Goal: Transaction & Acquisition: Purchase product/service

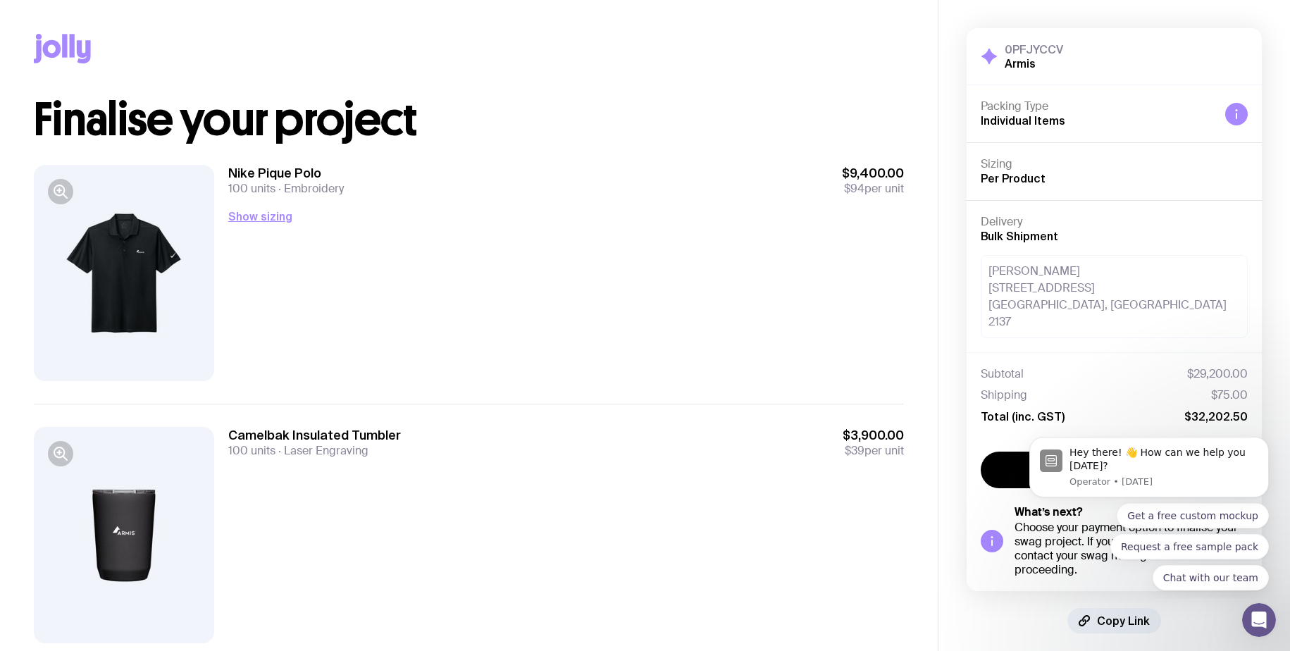
click at [1189, 624] on div "0PFJYCCV Armis Hide Details Packing Type Individual Items Sizing Per Product De…" at bounding box center [1115, 331] width 352 height 662
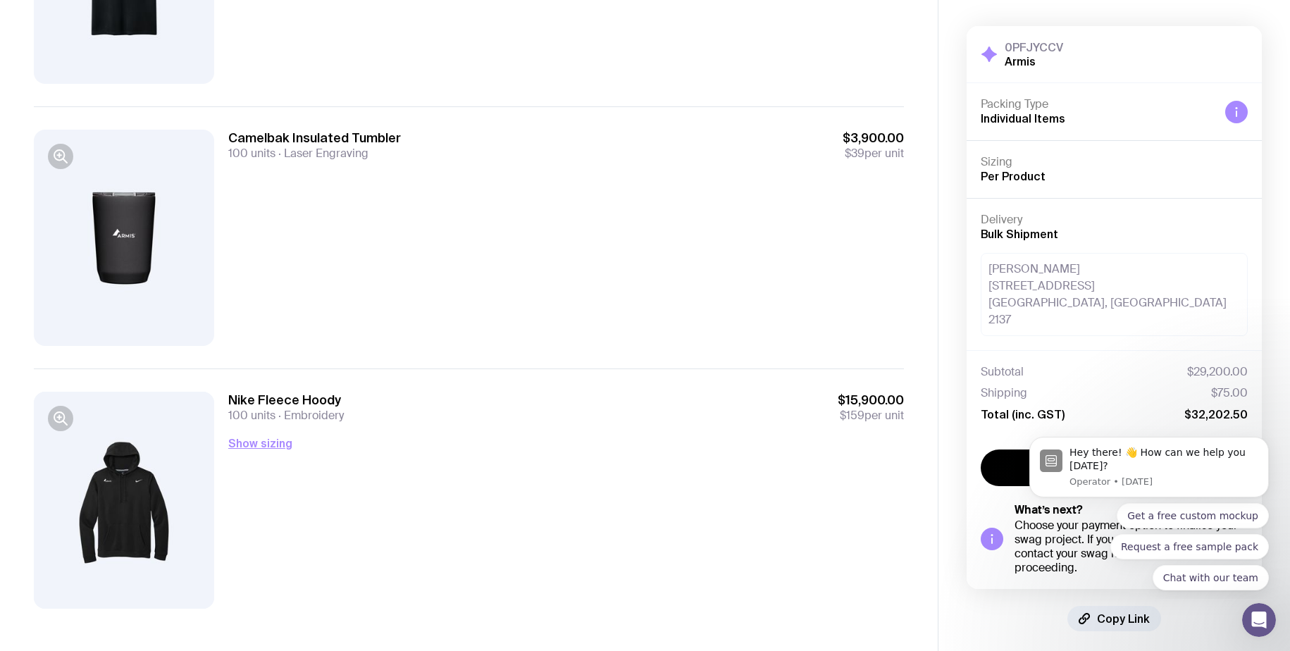
scroll to position [306, 0]
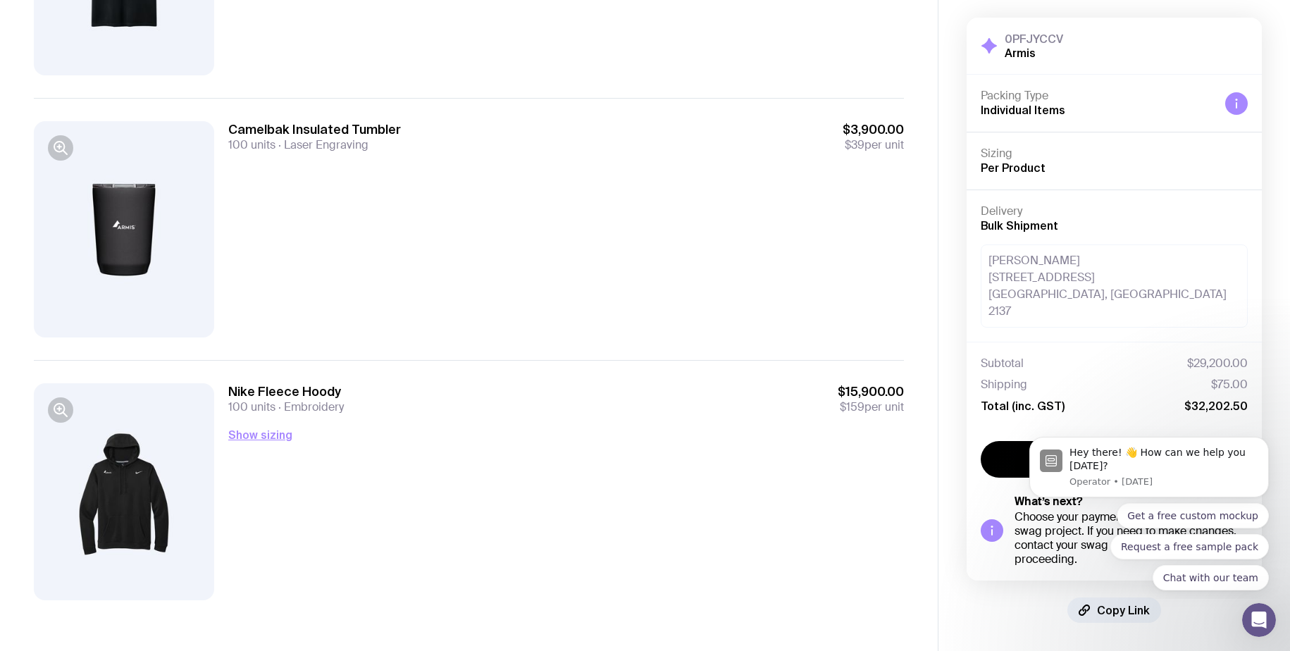
click at [741, 407] on div "Nike Fleece Hoody 100 units Embroidery $15,900.00 $159 per unit" at bounding box center [566, 398] width 676 height 31
click at [726, 411] on div "Nike Fleece Hoody 100 units Embroidery $15,900.00 $159 per unit" at bounding box center [566, 398] width 676 height 31
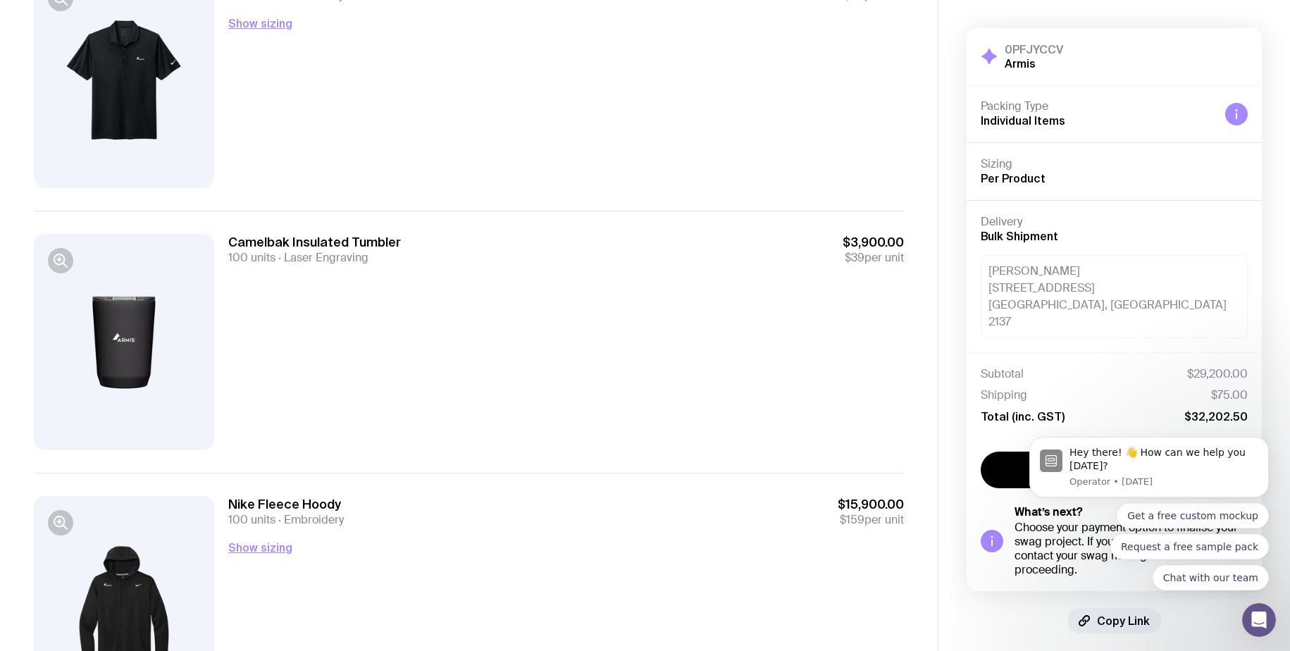
scroll to position [0, 0]
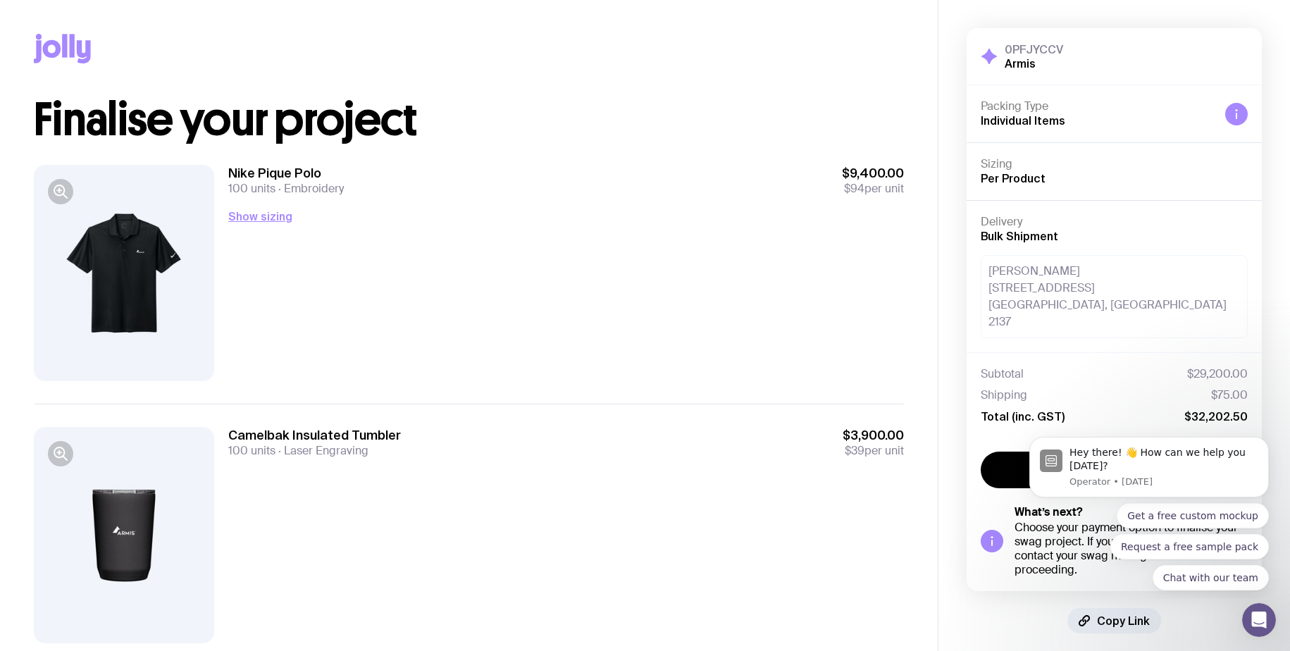
click at [726, 411] on div "Camelbak Insulated Tumbler 100 units Laser Engraving $3,900.00 $39 per unit" at bounding box center [469, 535] width 870 height 262
click at [609, 323] on div "Nike Pique Polo 100 units Embroidery $9,400.00 $94 per unit Show sizing Men’s /…" at bounding box center [566, 273] width 676 height 216
click at [610, 323] on div "Nike Pique Polo 100 units Embroidery $9,400.00 $94 per unit Show sizing Men’s /…" at bounding box center [566, 273] width 676 height 216
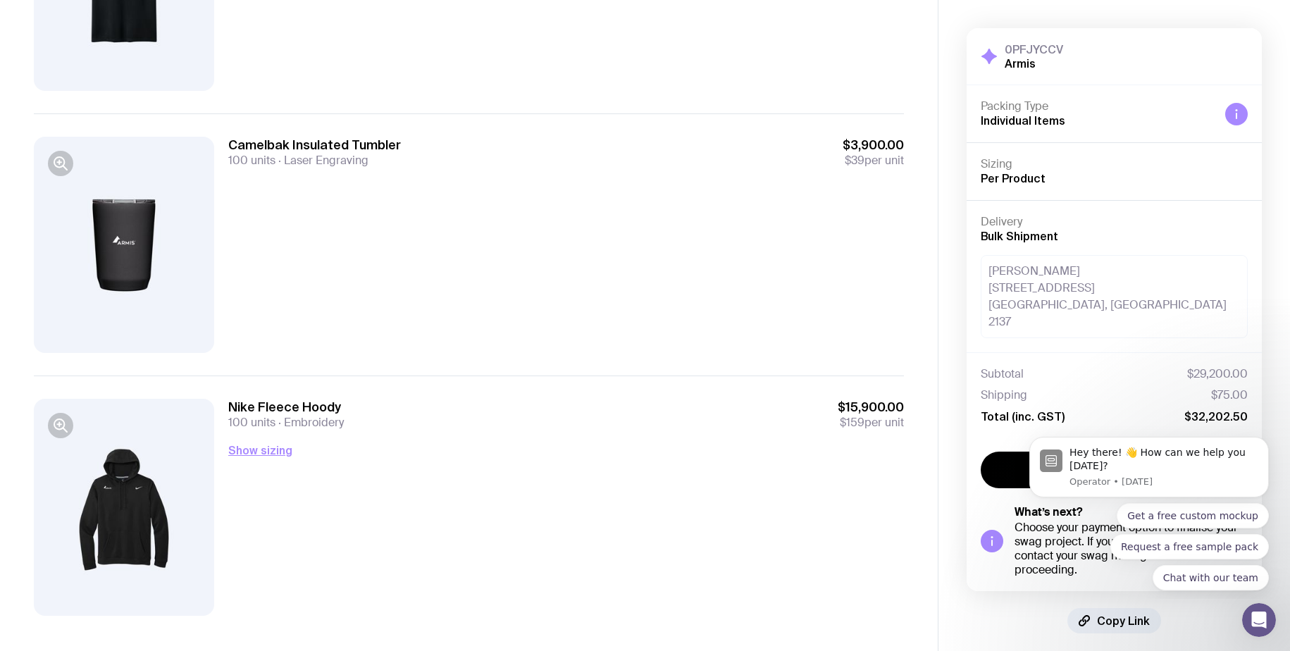
scroll to position [306, 0]
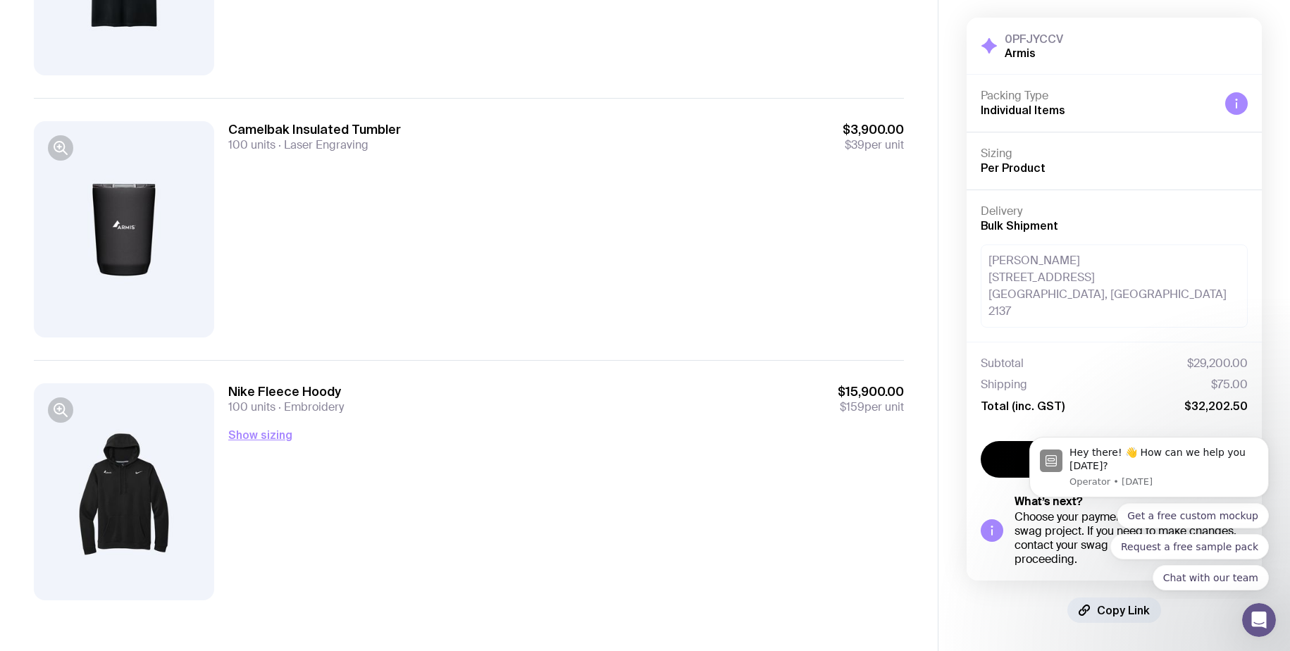
click at [607, 323] on div "Camelbak Insulated Tumbler 100 units Laser Engraving $3,900.00 $39 per unit" at bounding box center [566, 229] width 676 height 216
click at [633, 335] on div "Camelbak Insulated Tumbler 100 units Laser Engraving $3,900.00 $39 per unit" at bounding box center [566, 229] width 676 height 216
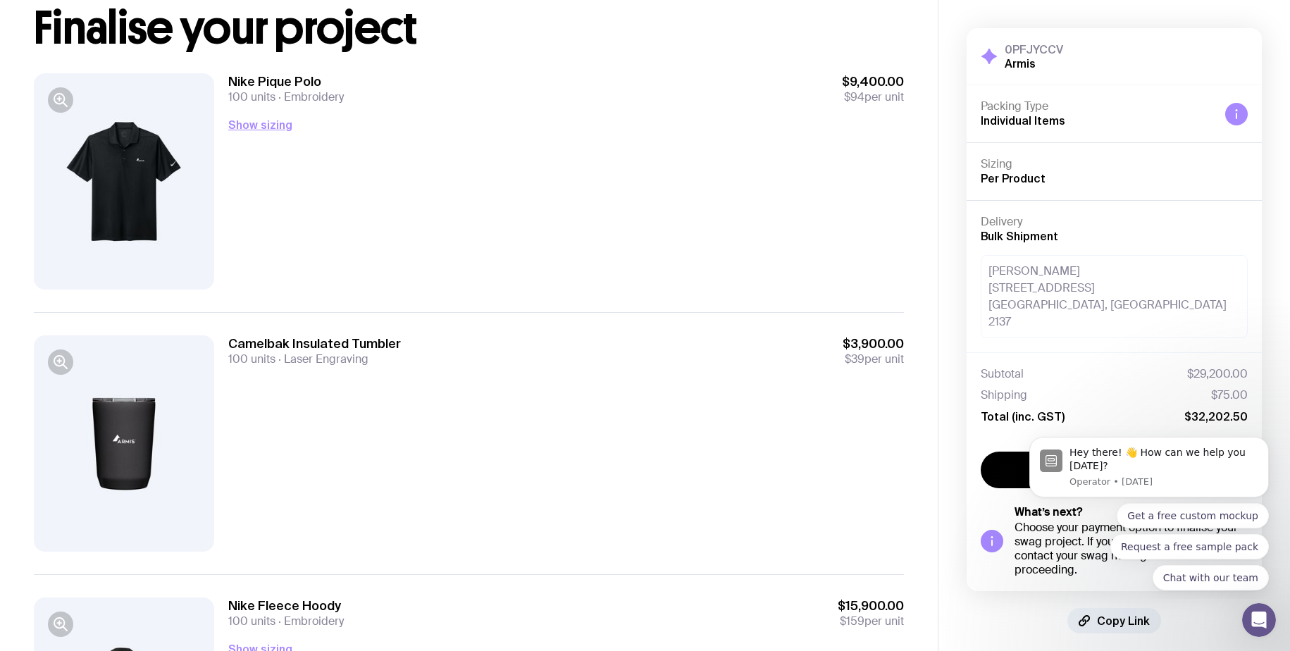
scroll to position [0, 0]
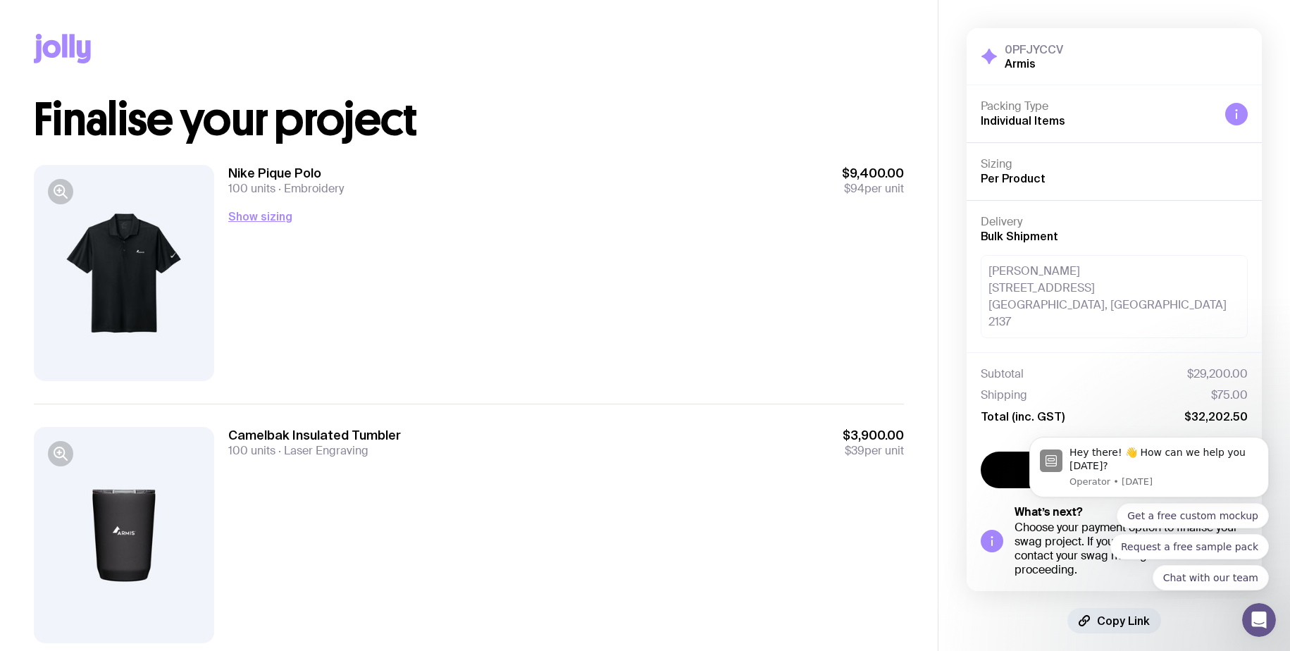
click at [492, 282] on div "Nike Pique Polo 100 units Embroidery $9,400.00 $94 per unit Show sizing Men’s /…" at bounding box center [566, 273] width 676 height 216
click at [617, 314] on div "Nike Pique Polo 100 units Embroidery $9,400.00 $94 per unit Show sizing Men’s /…" at bounding box center [566, 273] width 676 height 216
click at [609, 321] on div "Nike Pique Polo 100 units Embroidery $9,400.00 $94 per unit Show sizing Men’s /…" at bounding box center [566, 273] width 676 height 216
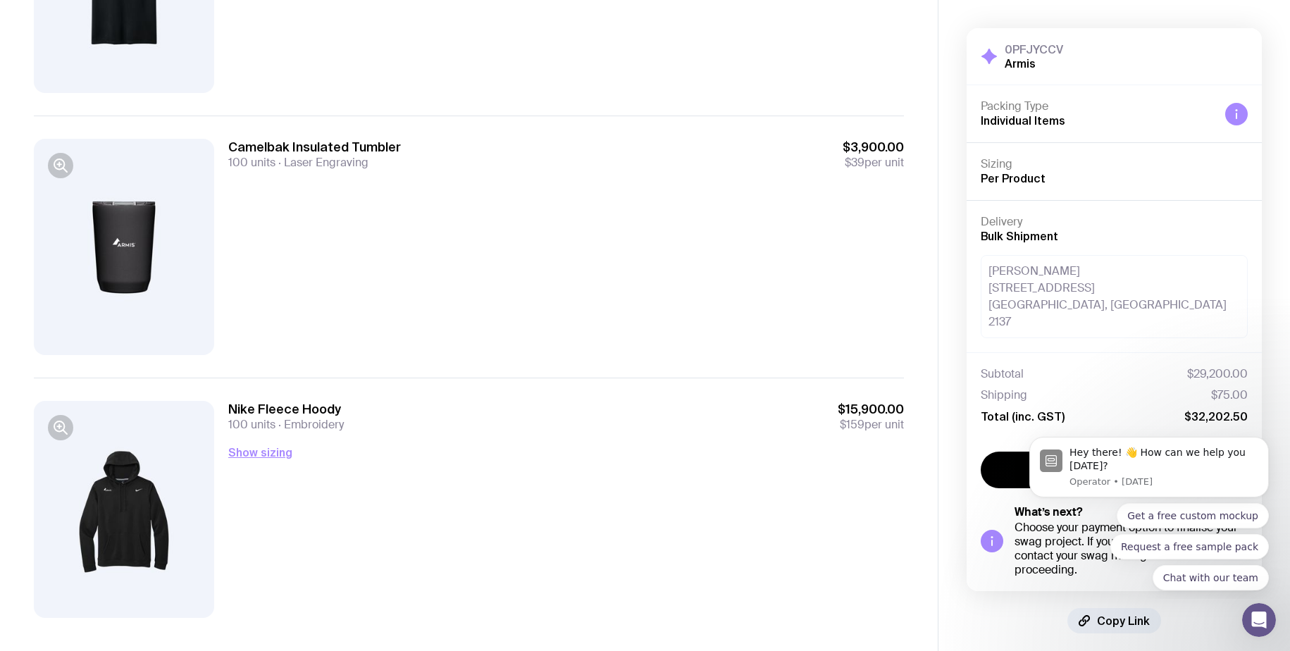
scroll to position [306, 0]
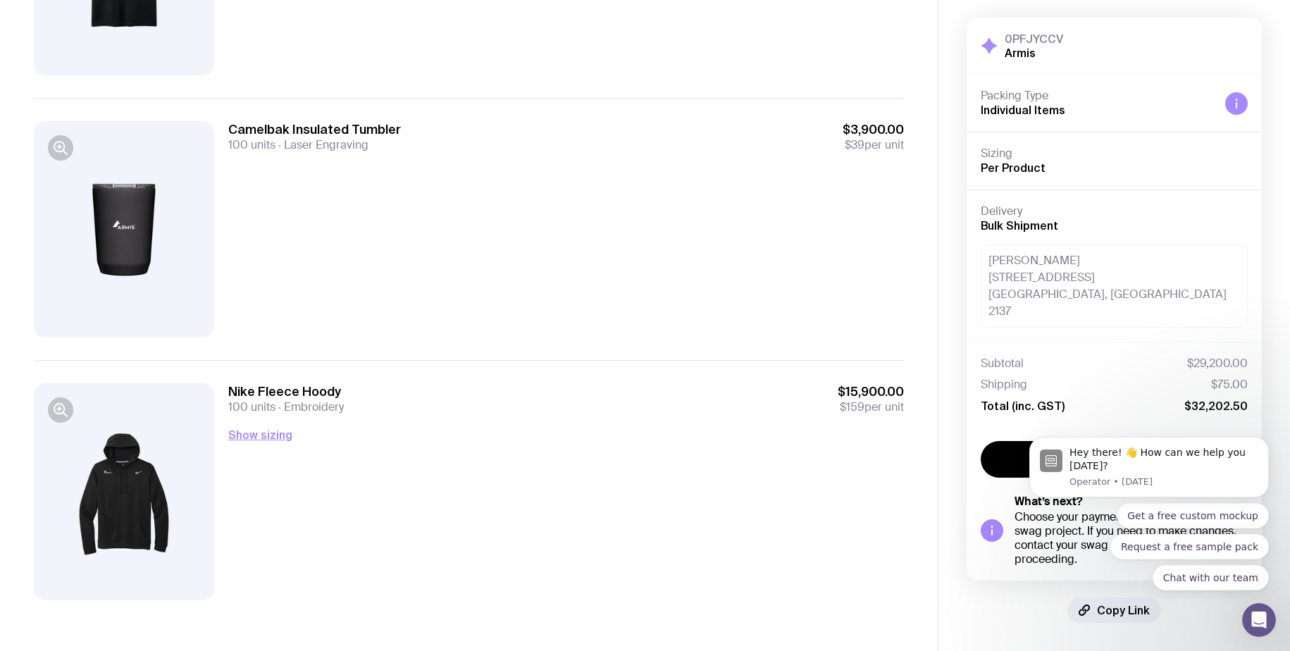
click at [1203, 601] on div "Copy Link" at bounding box center [1114, 610] width 295 height 25
click at [633, 366] on div "Nike Fleece Hoody 100 units Embroidery $15,900.00 $159 per unit Show sizing Men…" at bounding box center [469, 491] width 870 height 262
click at [619, 249] on div "Camelbak Insulated Tumbler 100 units Laser Engraving $3,900.00 $39 per unit" at bounding box center [566, 229] width 676 height 216
click at [1258, 613] on icon "Open Intercom Messenger" at bounding box center [1257, 618] width 23 height 23
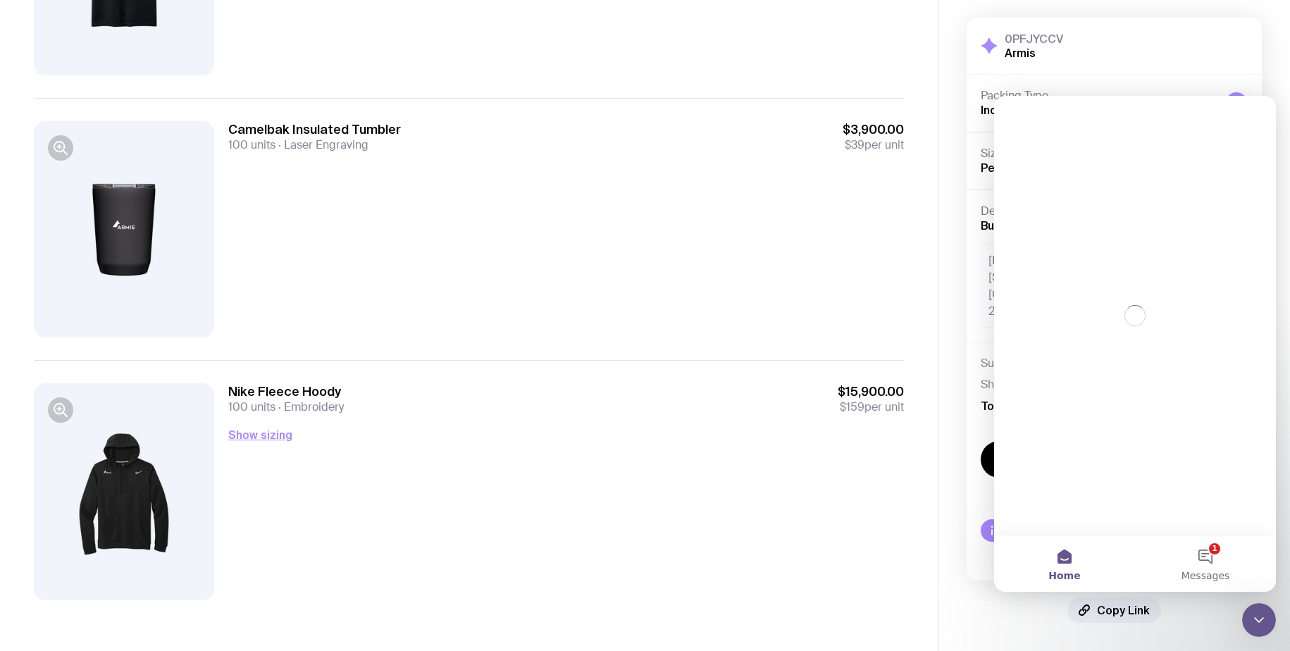
scroll to position [0, 0]
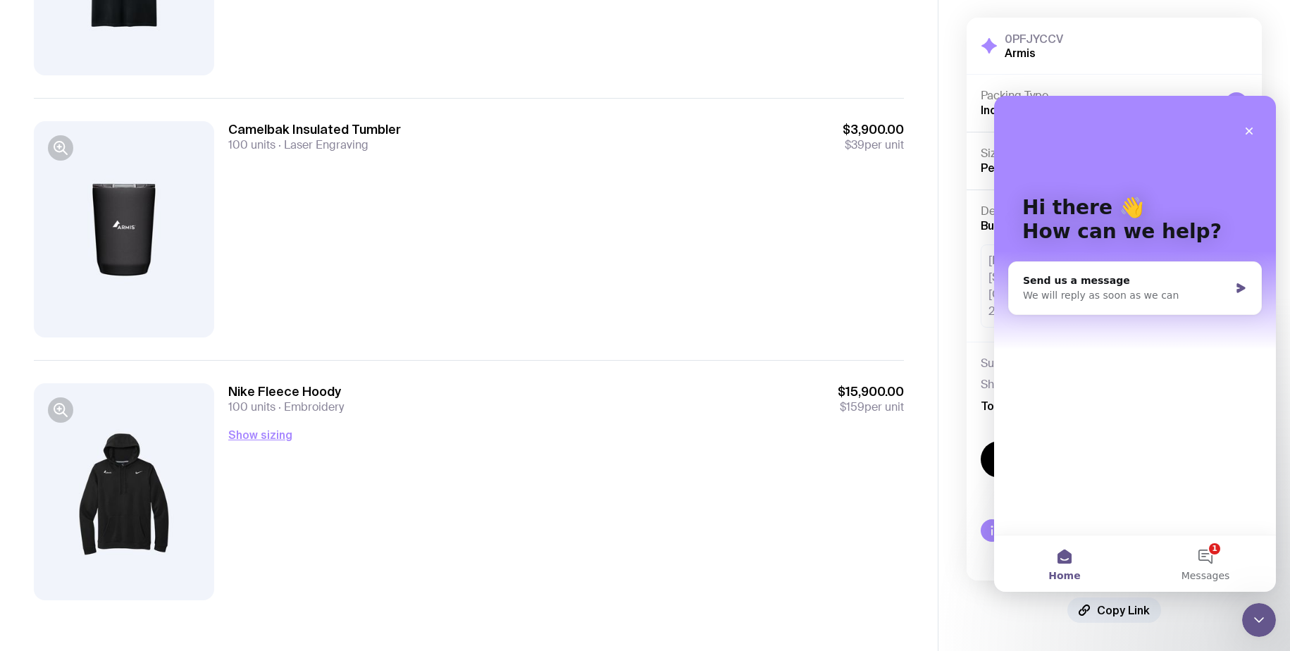
click at [1238, 87] on div "Packing Type Individual Items" at bounding box center [1114, 103] width 295 height 57
click at [1251, 125] on icon "Close" at bounding box center [1249, 130] width 11 height 11
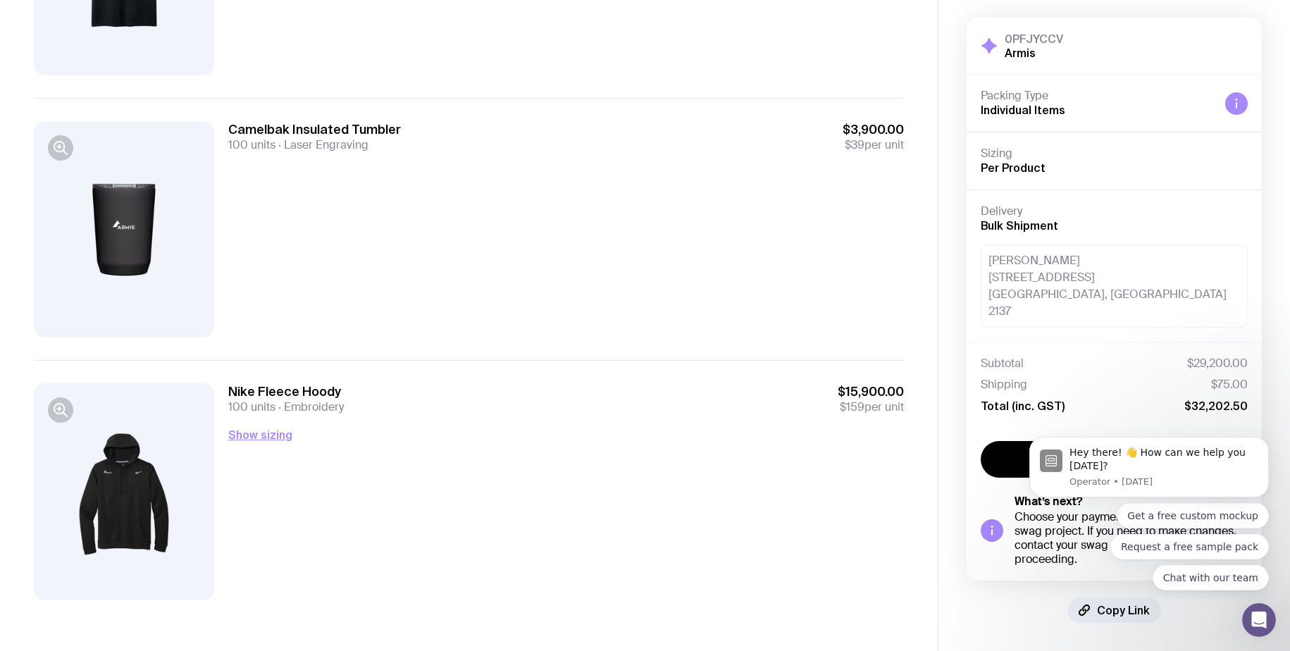
click at [630, 366] on div "Nike Fleece Hoody 100 units Embroidery $15,900.00 $159 per unit Show sizing Men…" at bounding box center [469, 491] width 870 height 262
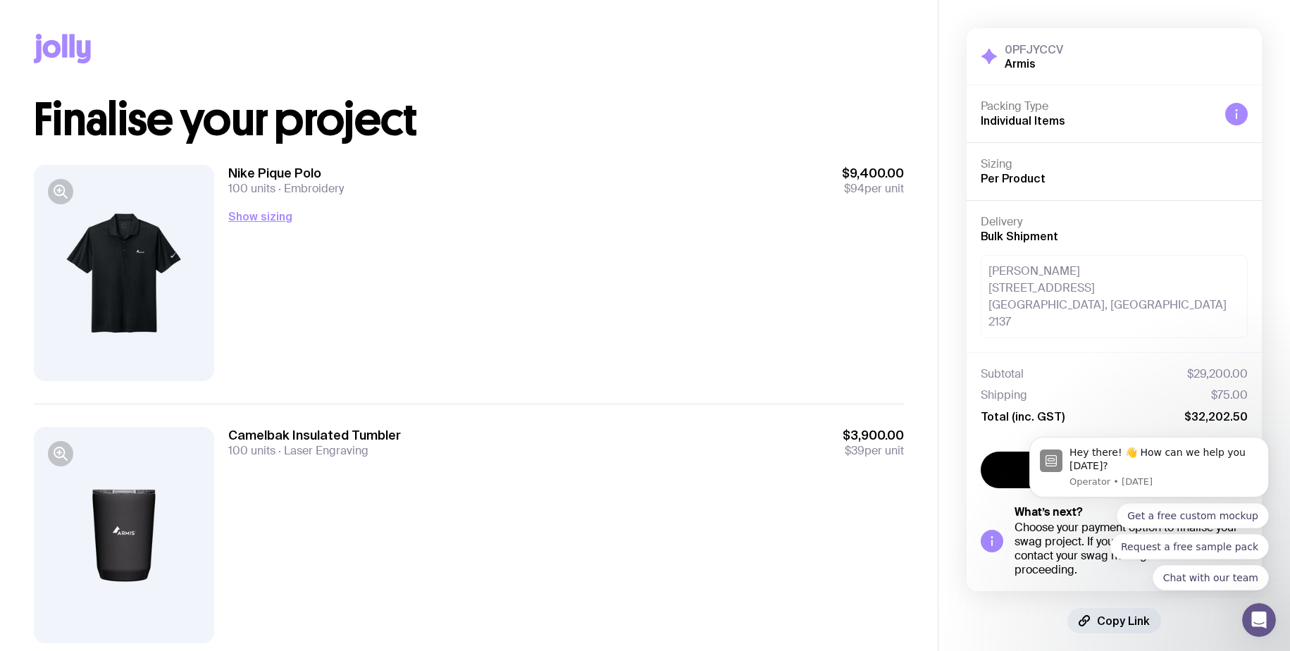
click at [439, 171] on div "Nike Pique Polo 100 units Embroidery $9,400.00 $94 per unit" at bounding box center [566, 180] width 676 height 31
click at [493, 342] on div "Nike Pique Polo 100 units Embroidery $9,400.00 $94 per unit Show sizing Men’s /…" at bounding box center [566, 273] width 676 height 216
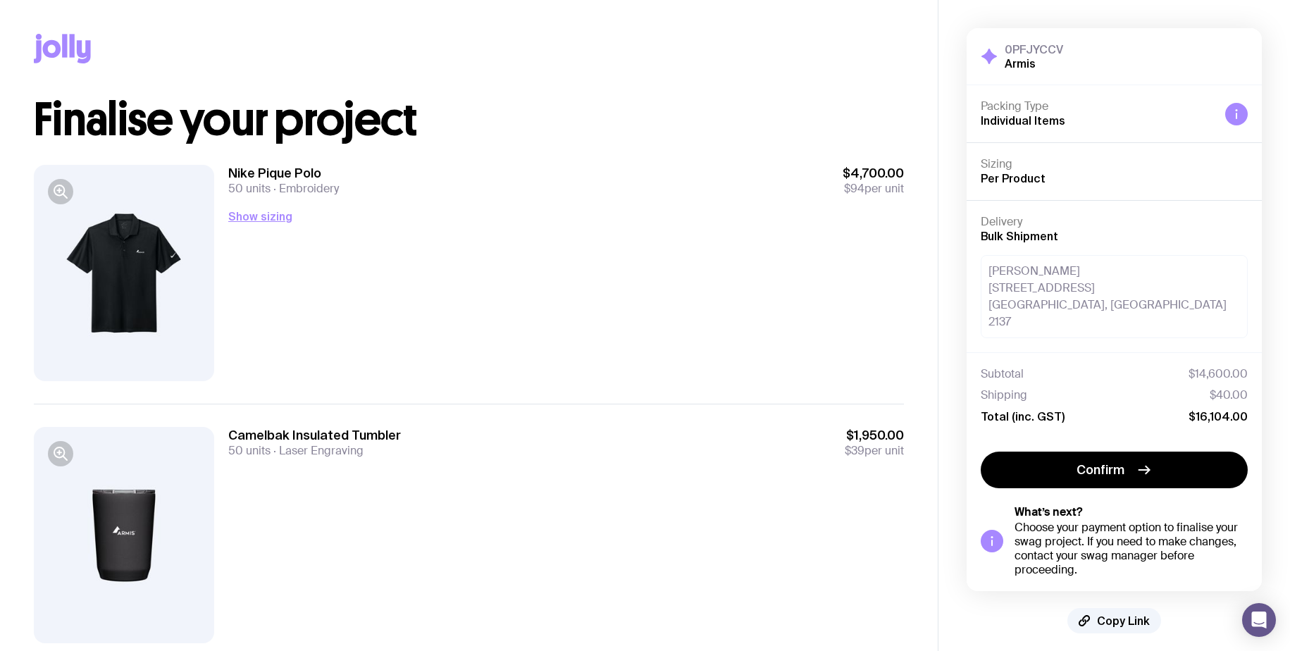
click at [733, 358] on div "Nike Pique Polo 50 units Embroidery $4,700.00 $94 per unit Show sizing Men’s / …" at bounding box center [566, 273] width 676 height 216
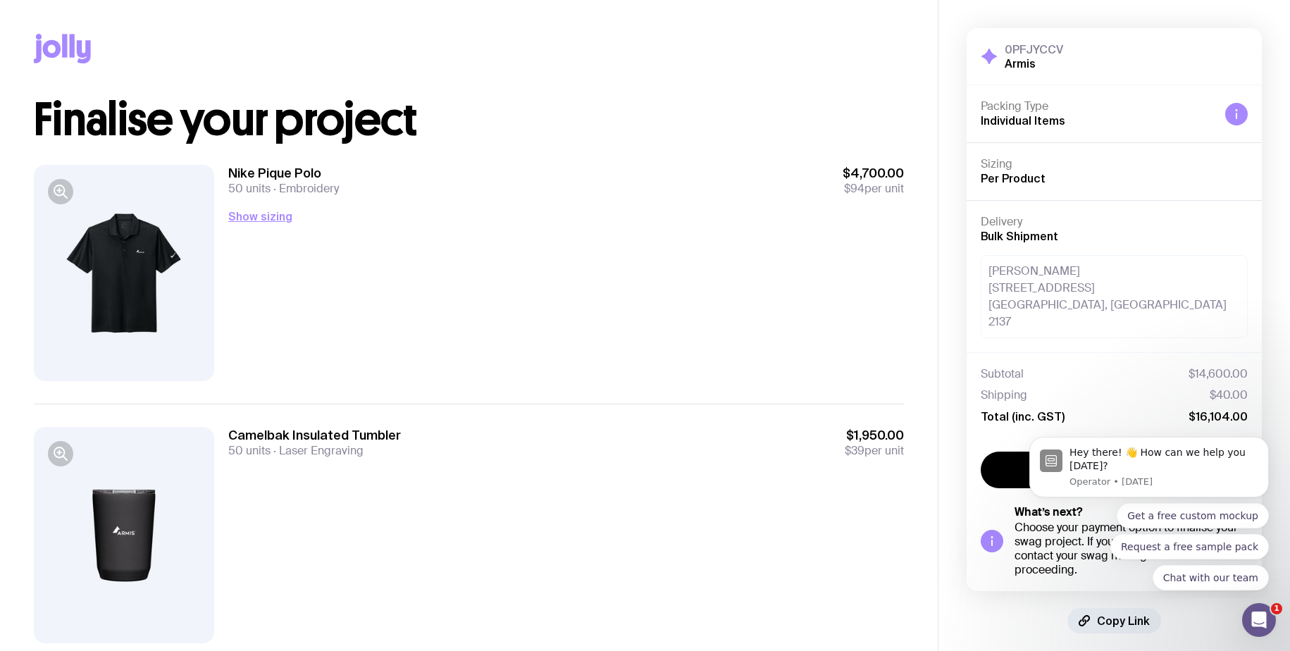
click at [733, 358] on div "Nike Pique Polo 50 units Embroidery $4,700.00 $94 per unit Show sizing Men’s / …" at bounding box center [566, 273] width 676 height 216
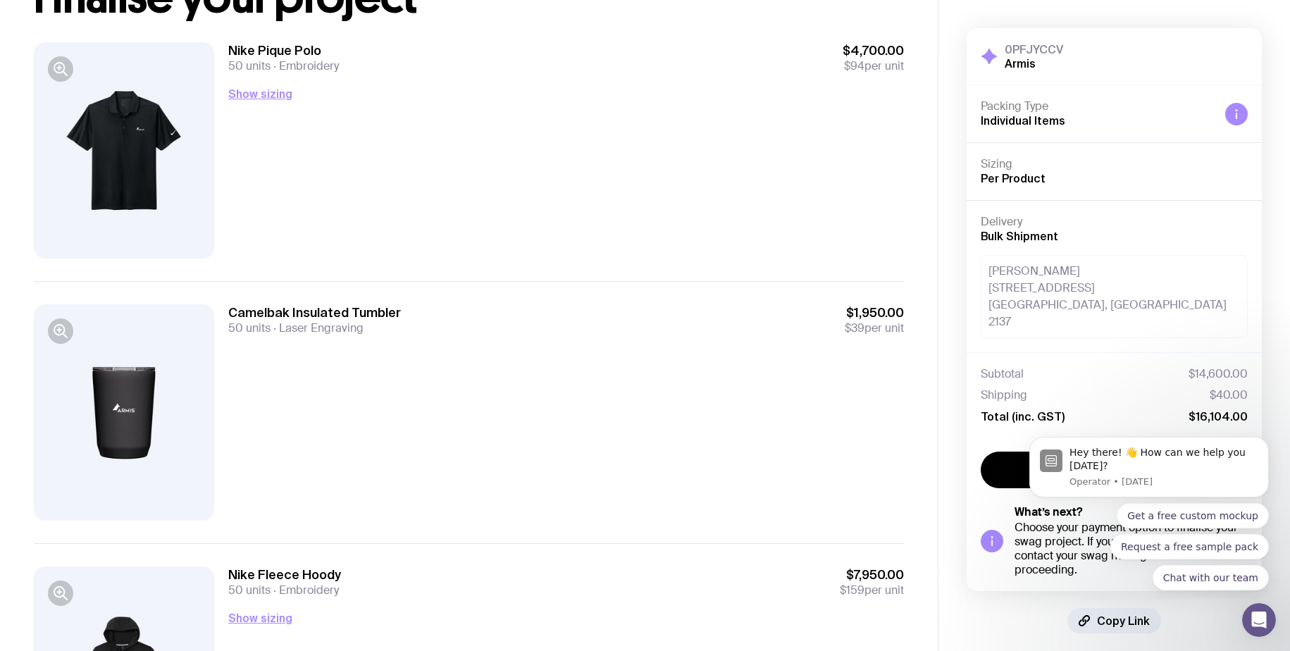
scroll to position [137, 0]
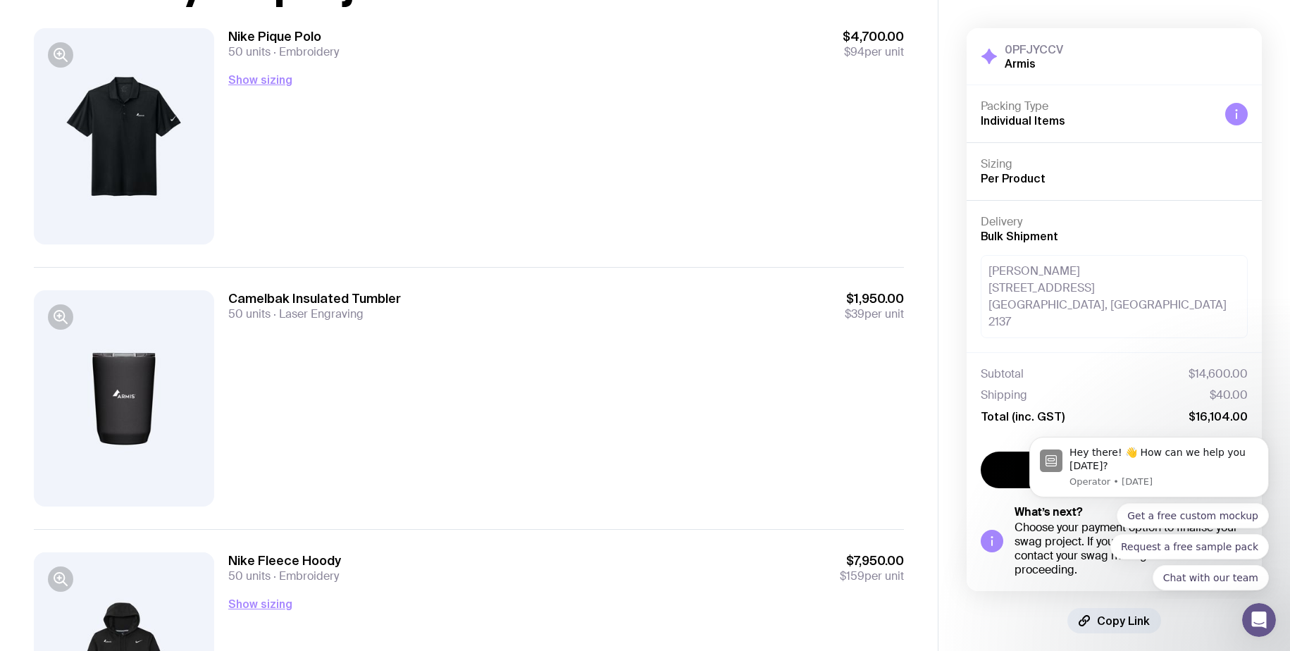
click at [733, 358] on div "Camelbak Insulated Tumbler 50 units Laser Engraving $1,950.00 $39 per unit" at bounding box center [566, 398] width 676 height 216
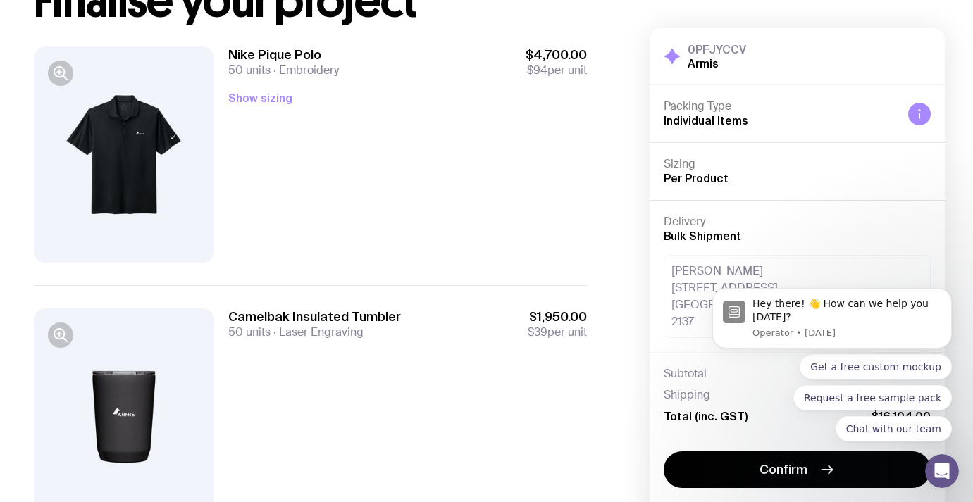
scroll to position [36, 0]
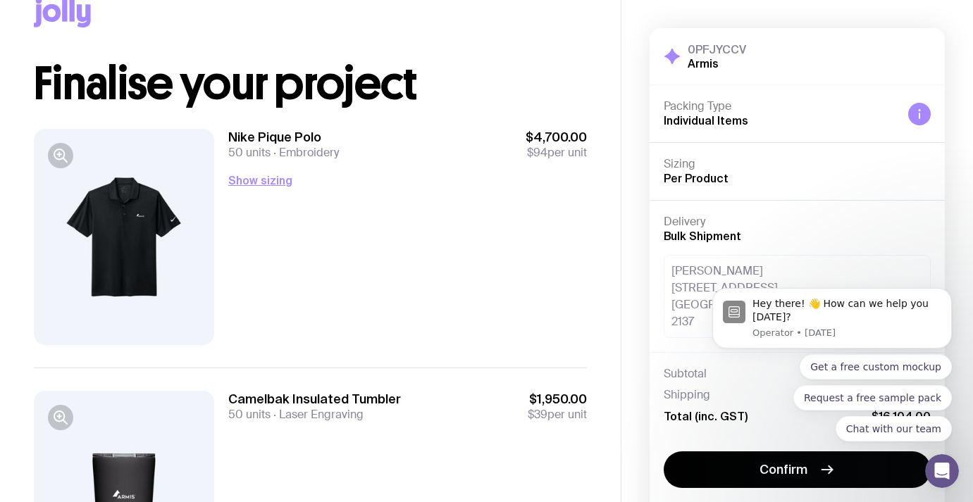
click at [585, 280] on div "Nike Pique Polo 50 units Embroidery $4,700.00 $94 per unit Show sizing Men’s / …" at bounding box center [407, 237] width 359 height 216
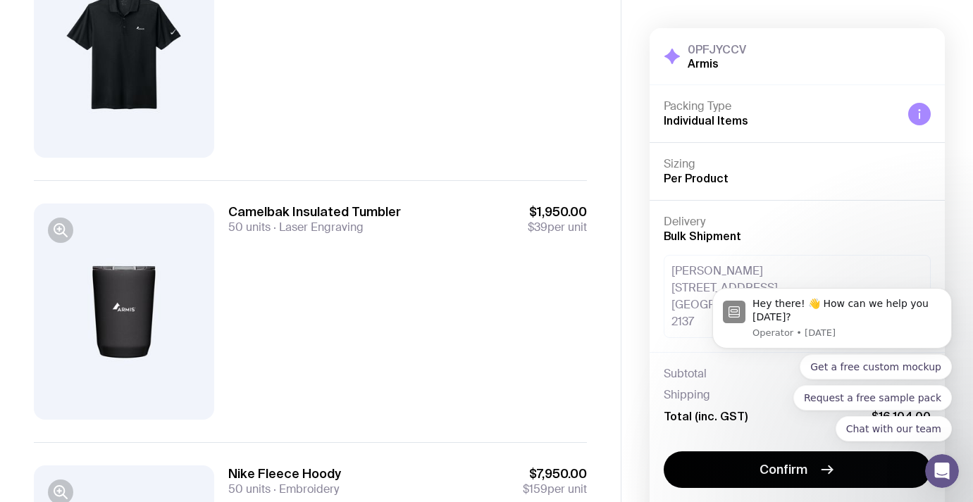
scroll to position [450, 0]
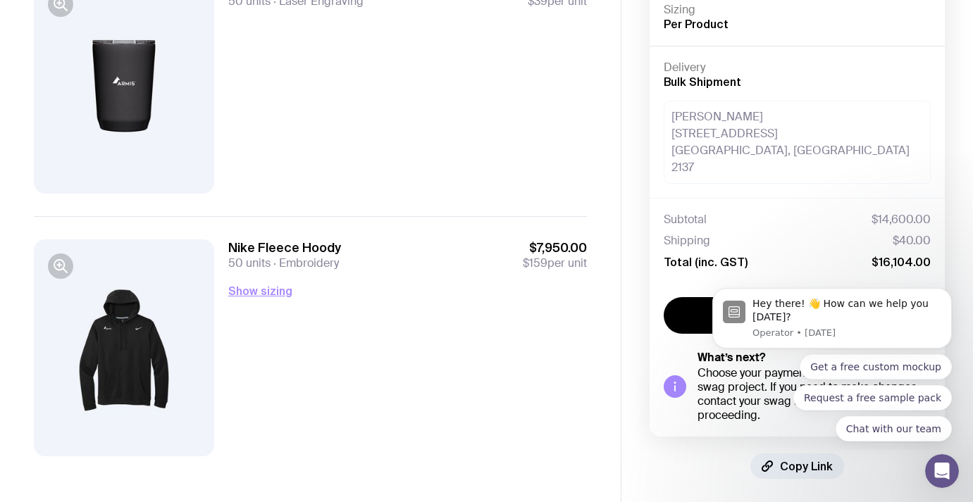
click at [474, 263] on div "Nike Fleece Hoody 50 units Embroidery $7,950.00 $159 per unit" at bounding box center [407, 255] width 359 height 31
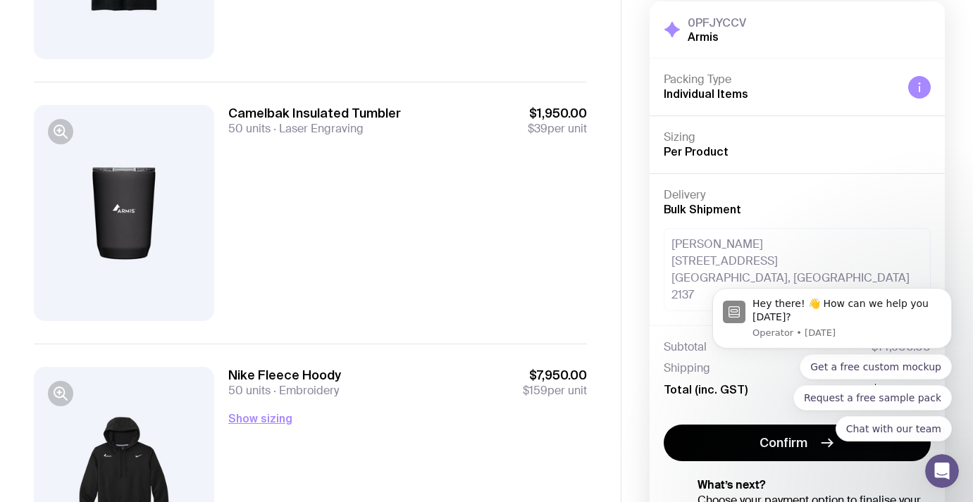
scroll to position [307, 0]
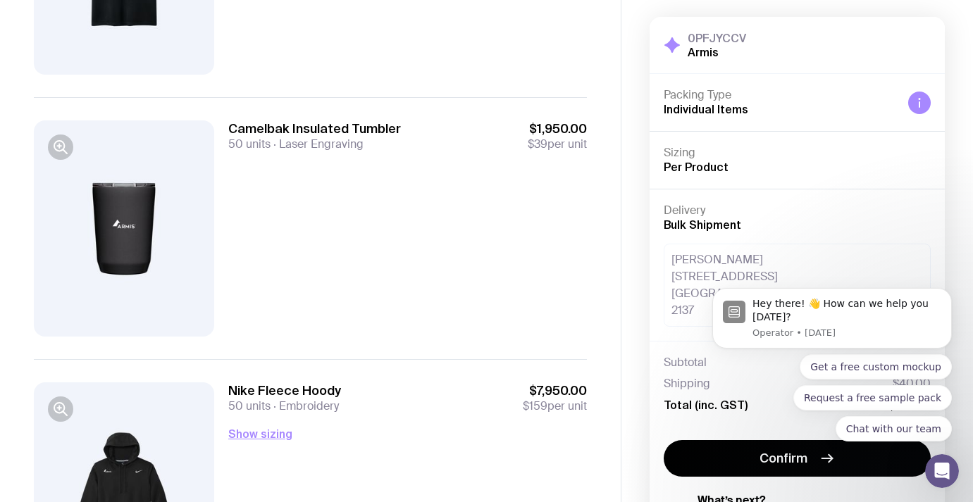
click at [471, 184] on div "Camelbak Insulated Tumbler 50 units Laser Engraving $1,950.00 $39 per unit" at bounding box center [407, 228] width 359 height 216
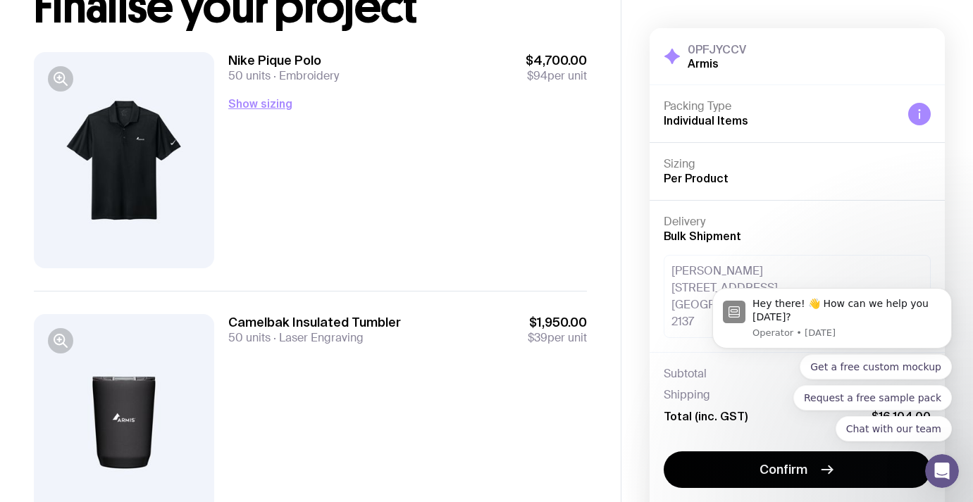
scroll to position [54, 0]
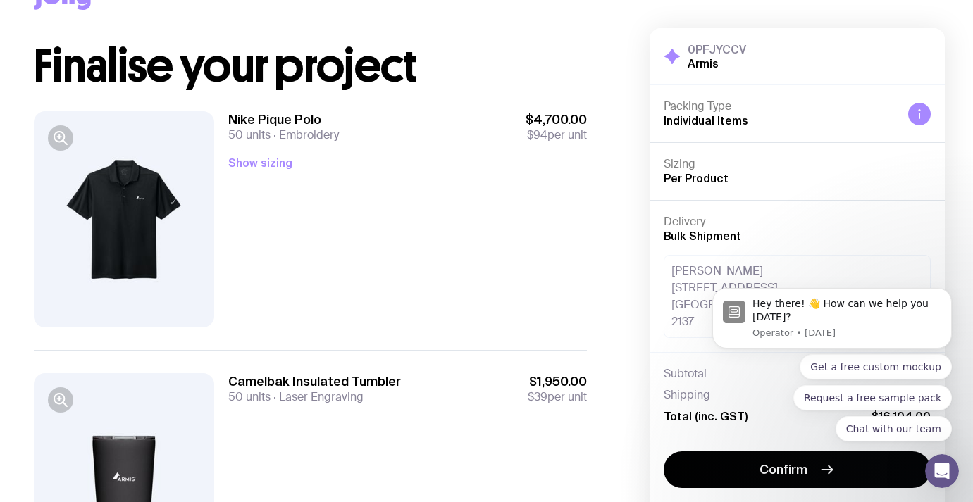
click at [471, 184] on div "Nike Pique Polo 50 units Embroidery $4,700.00 $94 per unit Show sizing Men’s / …" at bounding box center [407, 219] width 359 height 216
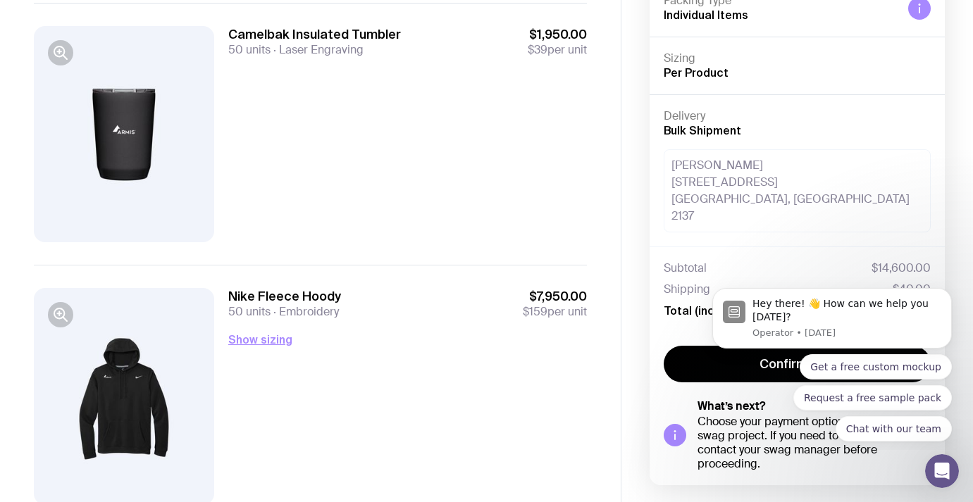
scroll to position [454, 0]
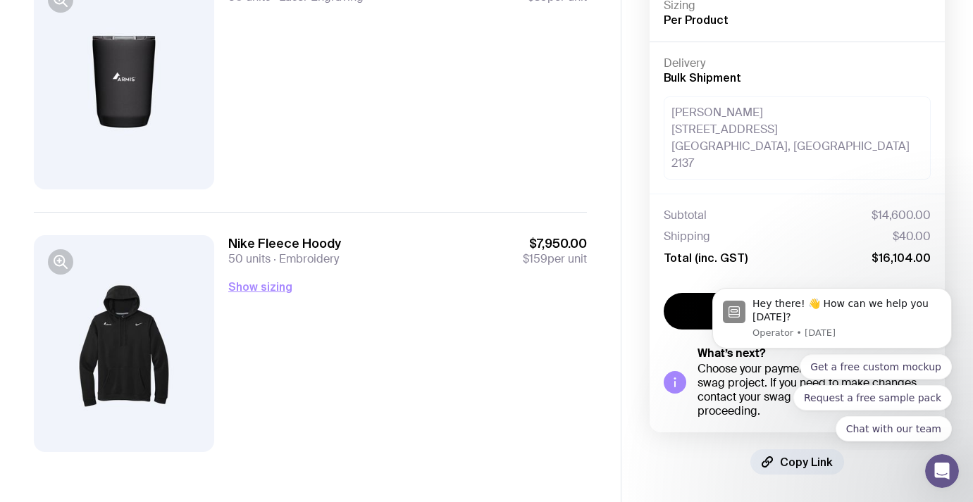
click at [901, 480] on div "0PFJYCCV Armis Hide Details Packing Type Individual Items Sizing Per Product De…" at bounding box center [797, 172] width 352 height 662
click at [946, 294] on icon "Dismiss notification" at bounding box center [947, 292] width 5 height 5
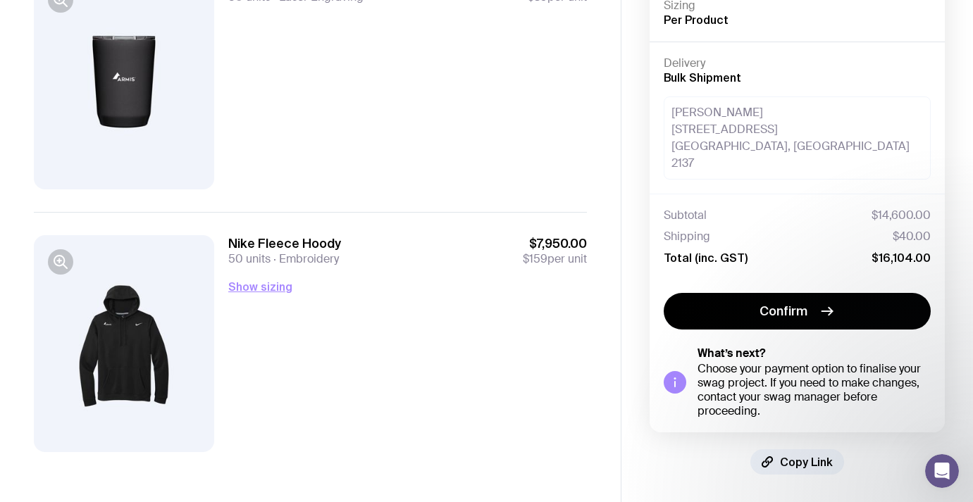
click at [421, 376] on div "Nike Fleece Hoody 50 units Embroidery $7,950.00 $159 per unit Show sizing Men’s…" at bounding box center [407, 343] width 359 height 216
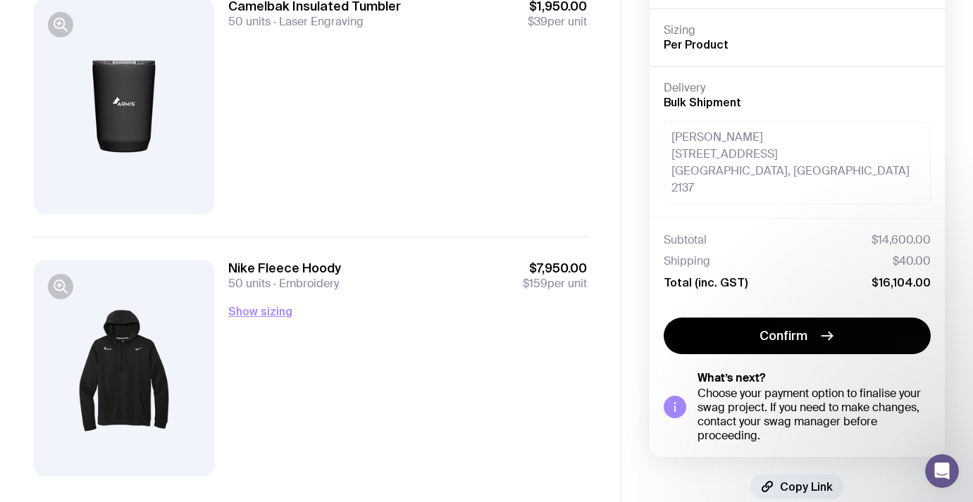
click at [419, 373] on div "Nike Fleece Hoody 50 units Embroidery $7,950.00 $159 per unit Show sizing Men’s…" at bounding box center [407, 368] width 359 height 216
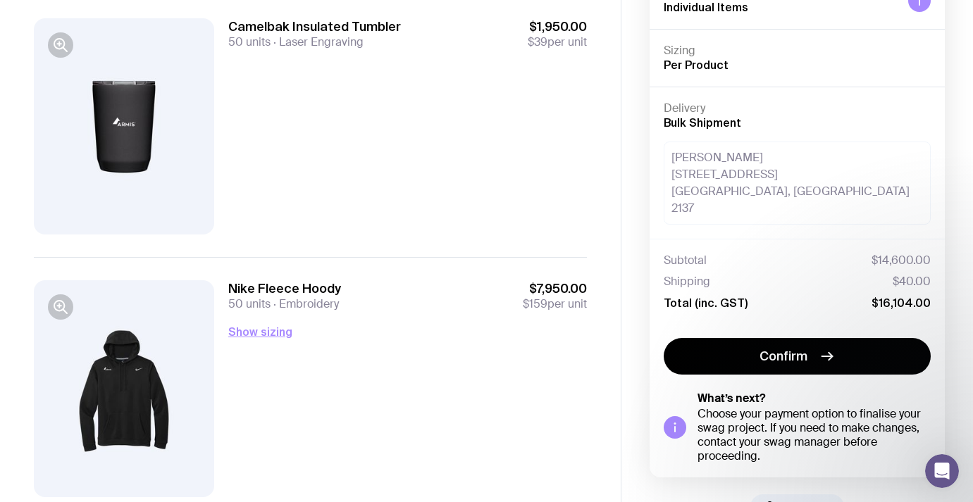
scroll to position [409, 0]
click at [419, 373] on div "Nike Fleece Hoody 50 units Embroidery $7,950.00 $159 per unit Show sizing Men’s…" at bounding box center [407, 388] width 359 height 216
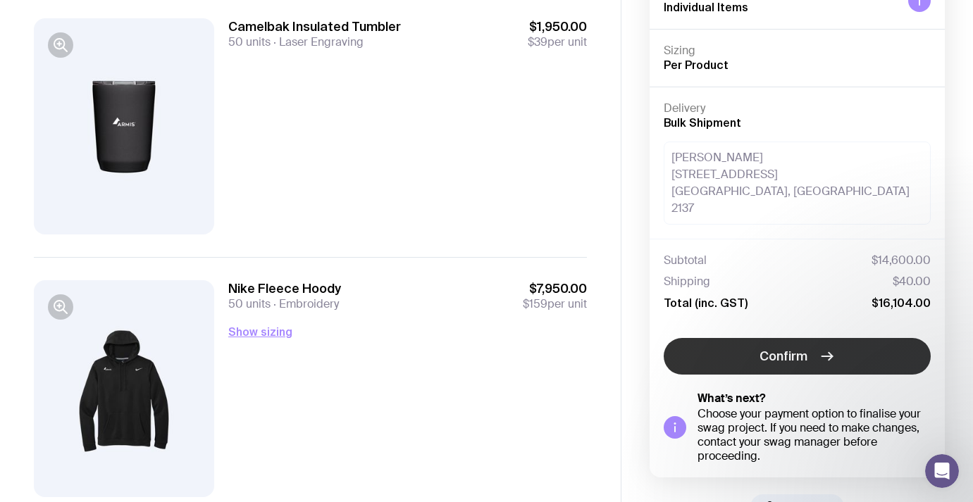
click at [788, 351] on span "Confirm" at bounding box center [784, 356] width 48 height 17
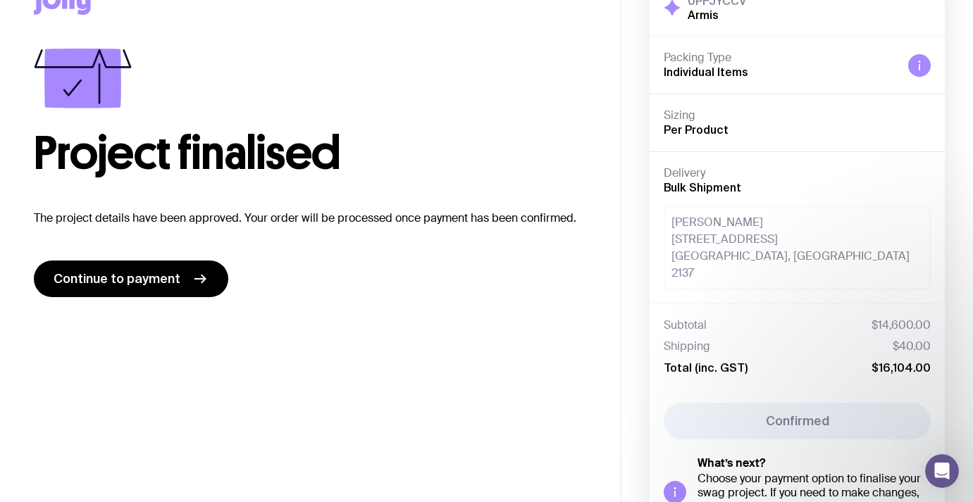
scroll to position [0, 0]
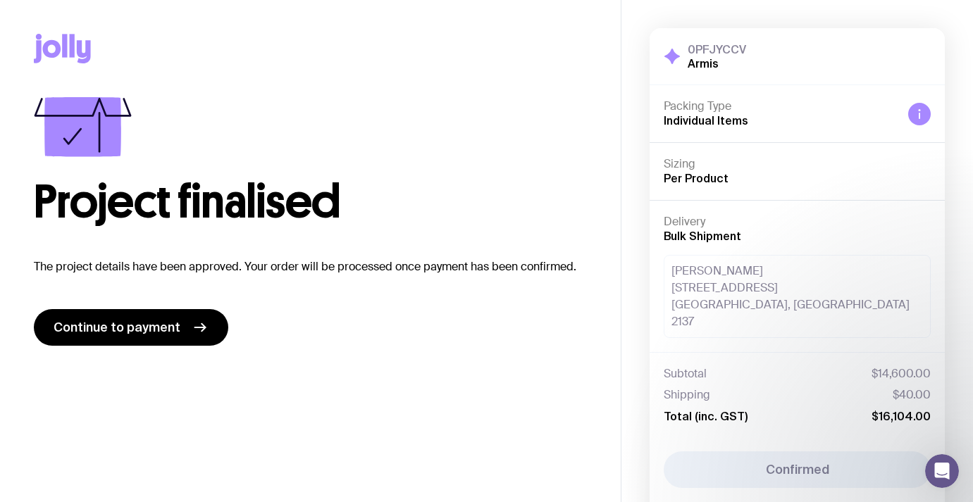
click at [442, 265] on p "The project details have been approved. Your order will be processed once payme…" at bounding box center [310, 267] width 553 height 17
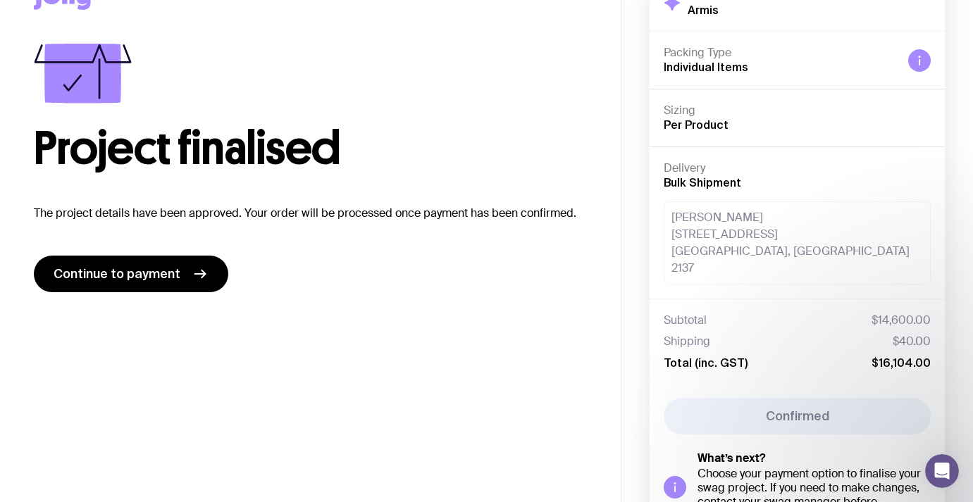
scroll to position [141, 0]
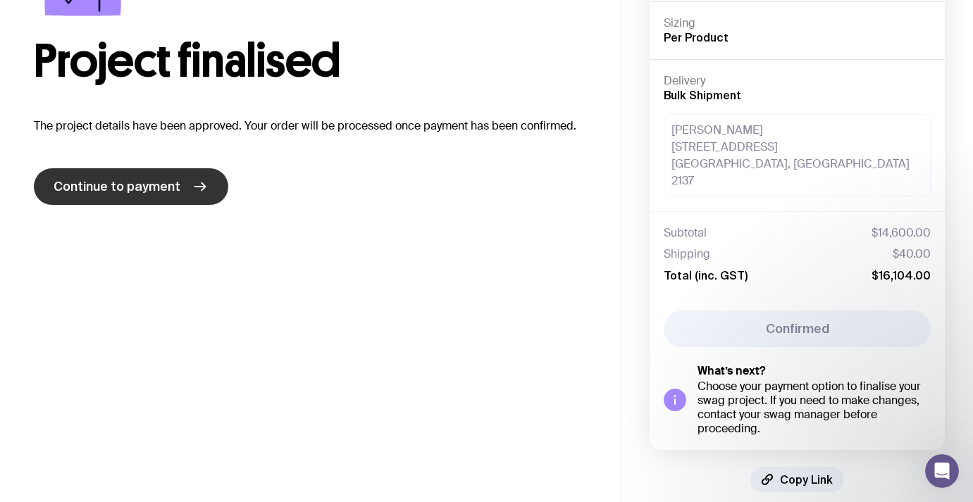
click at [159, 188] on span "Continue to payment" at bounding box center [117, 186] width 127 height 17
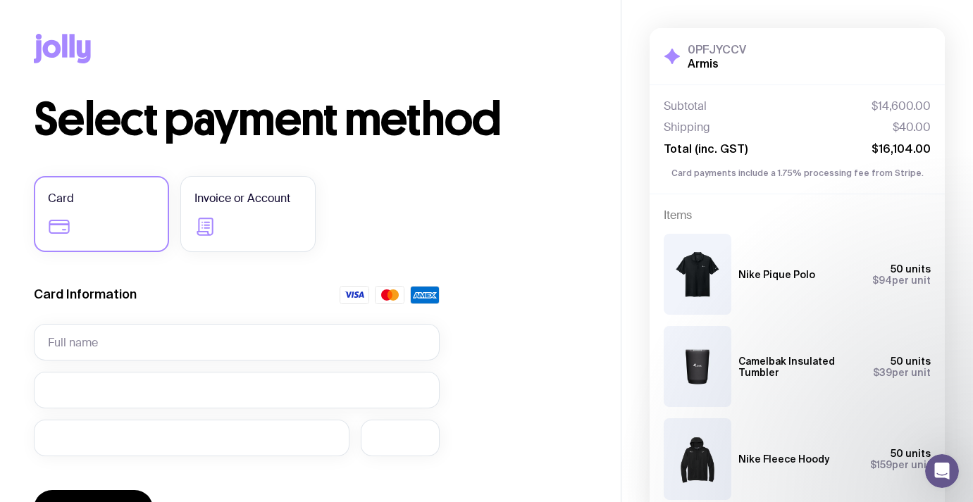
click at [474, 259] on div "Select payment method Card Invoice or Account Card Information Pay Now What’s n…" at bounding box center [310, 390] width 553 height 587
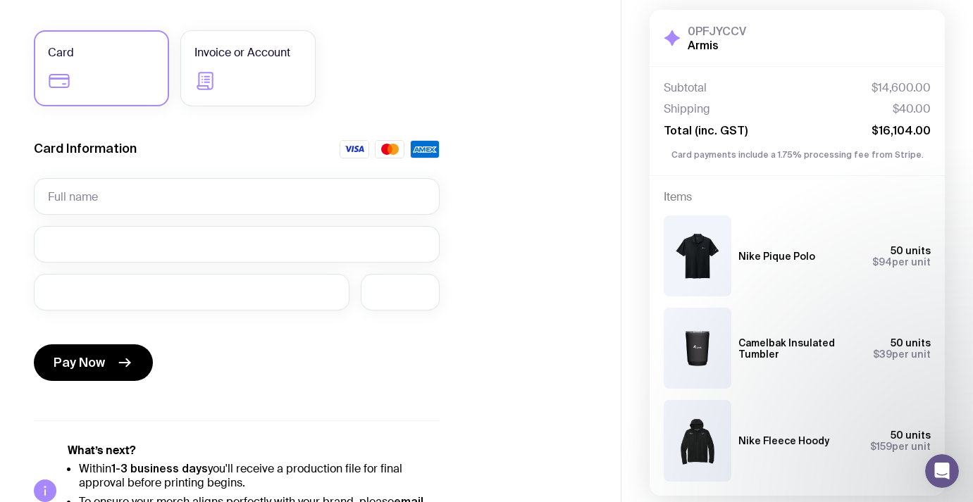
scroll to position [194, 0]
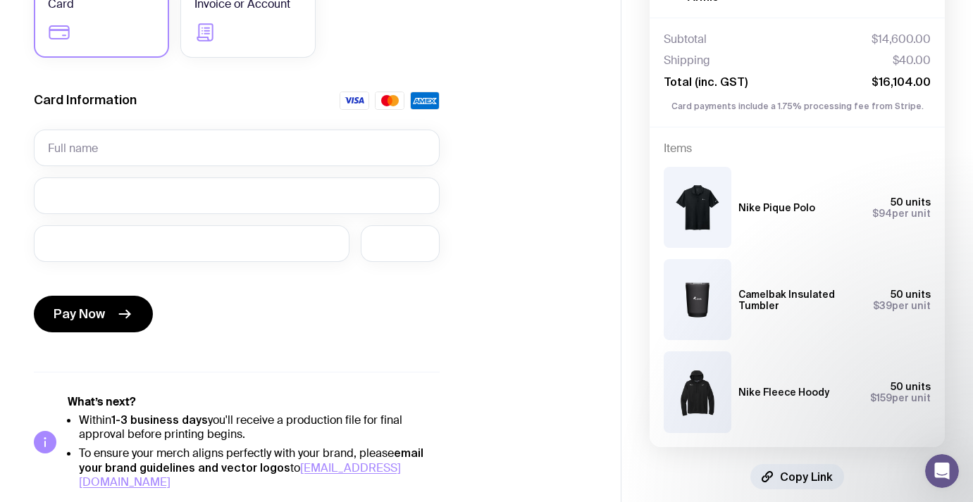
click at [482, 292] on div "Select payment method Card Invoice or Account Card Information Pay Now What’s n…" at bounding box center [310, 196] width 553 height 587
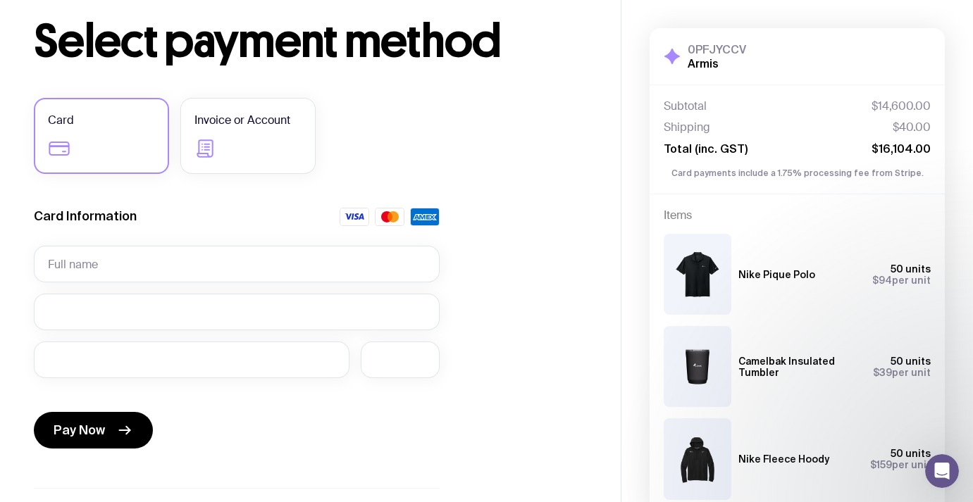
scroll to position [49, 0]
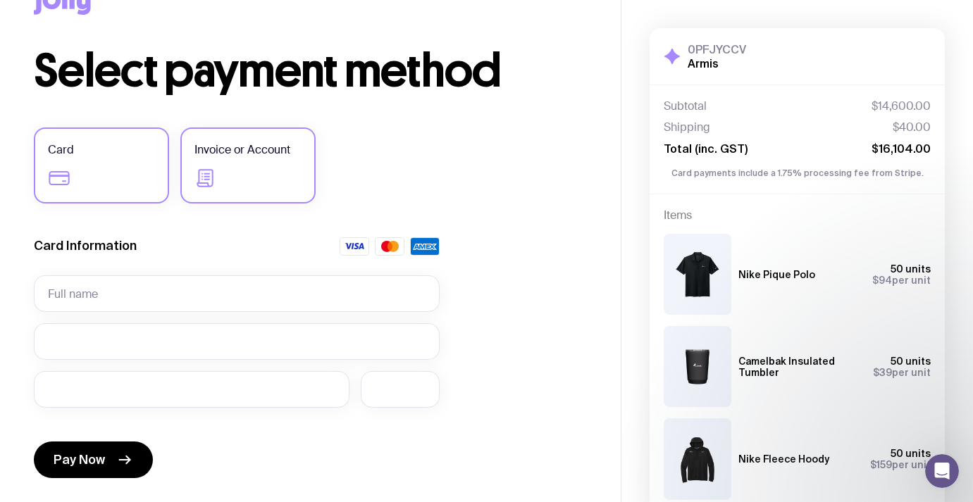
click at [265, 183] on label "Invoice or Account" at bounding box center [247, 166] width 135 height 76
click at [0, 0] on input "Invoice or Account" at bounding box center [0, 0] width 0 height 0
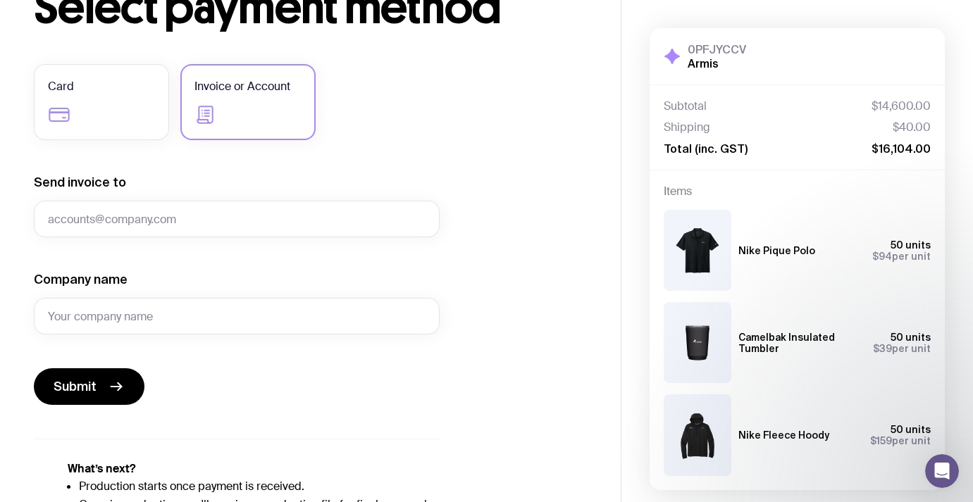
scroll to position [106, 0]
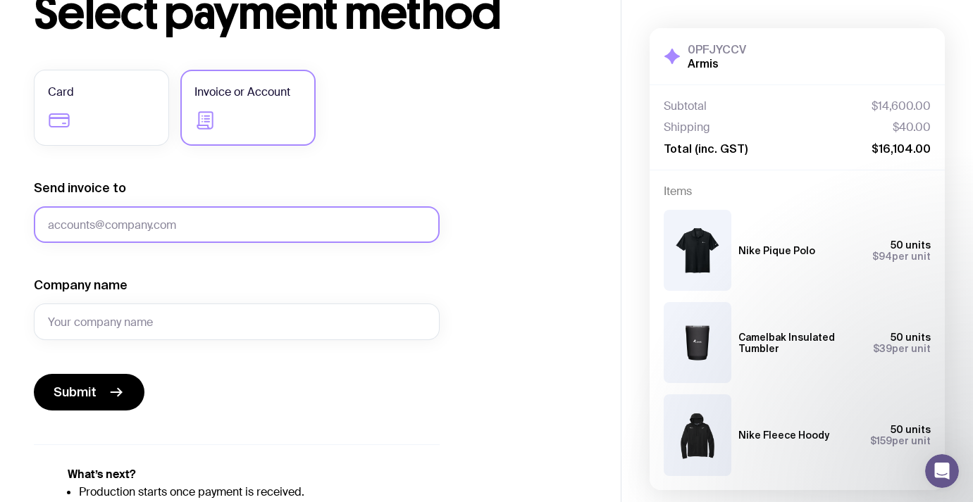
click at [311, 225] on input "Send invoice to" at bounding box center [237, 224] width 406 height 37
type input "i"
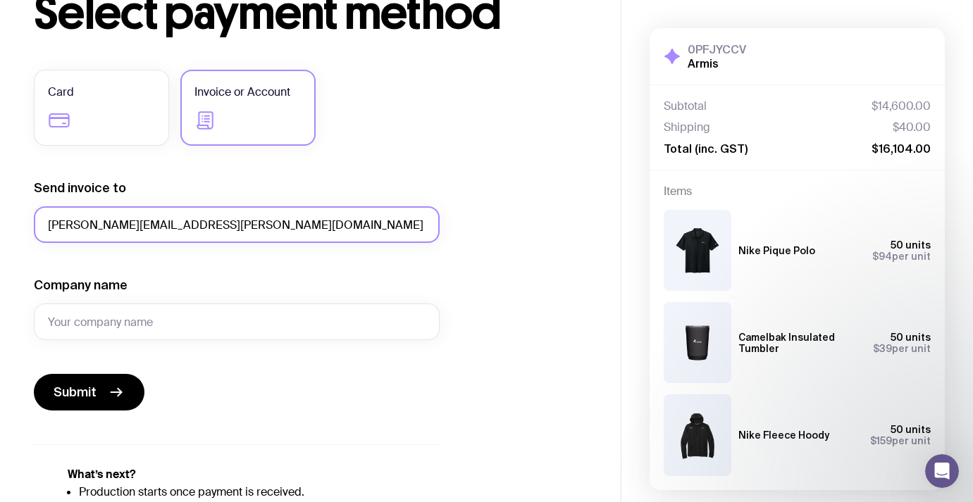
type input "nina.fomin@armis.com"
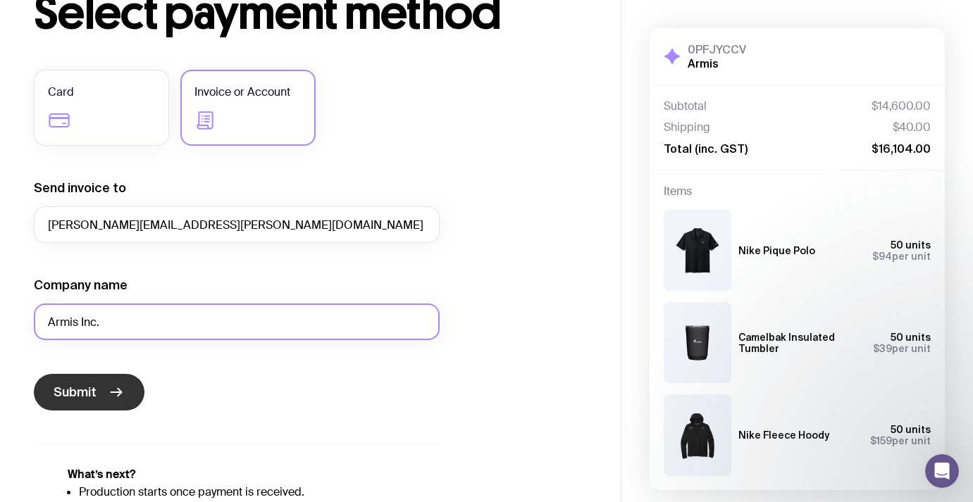
type input "Armis Inc."
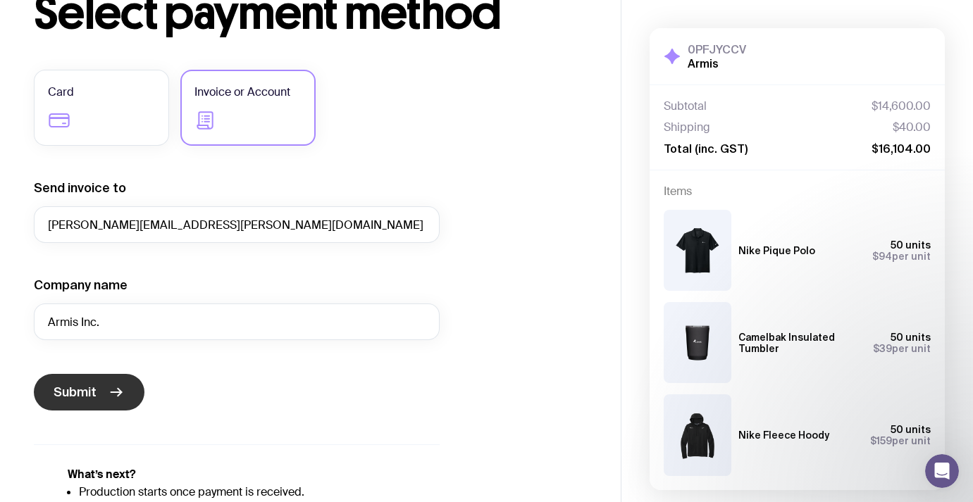
click at [113, 386] on icon "submit" at bounding box center [116, 392] width 17 height 17
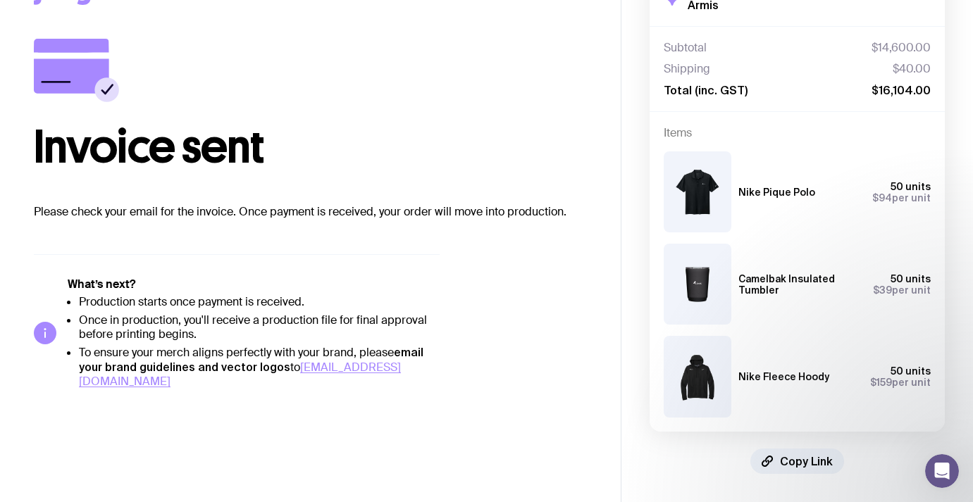
scroll to position [58, 0]
click at [536, 390] on main "Copy Link Invoice sent Please check your email for the invoice. Once payment is…" at bounding box center [310, 222] width 621 height 561
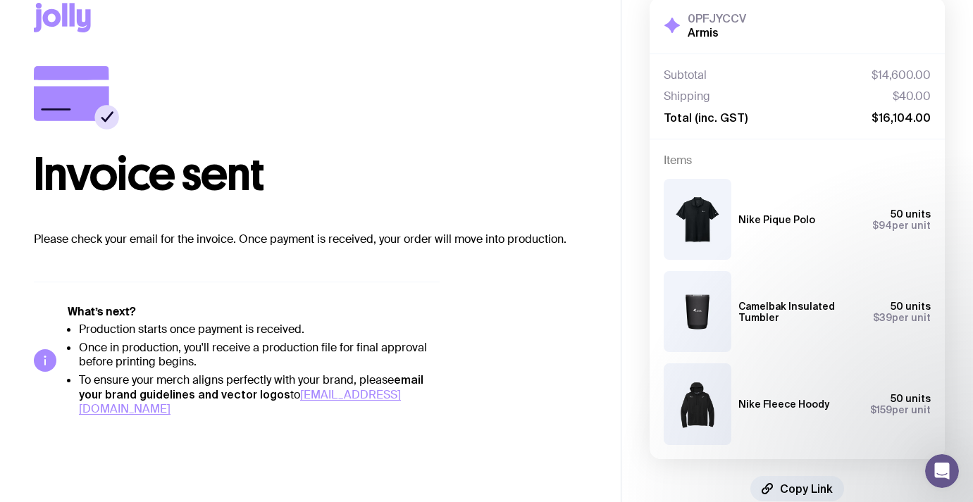
click at [538, 388] on div "Invoice sent Please check your email for the invoice. Once payment is received,…" at bounding box center [310, 241] width 553 height 350
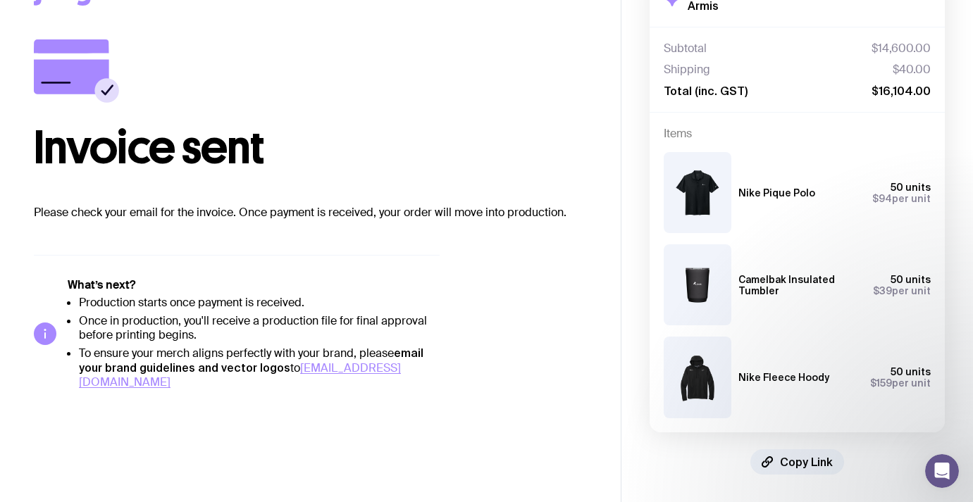
click at [521, 214] on p "Please check your email for the invoice. Once payment is received, your order w…" at bounding box center [310, 212] width 553 height 17
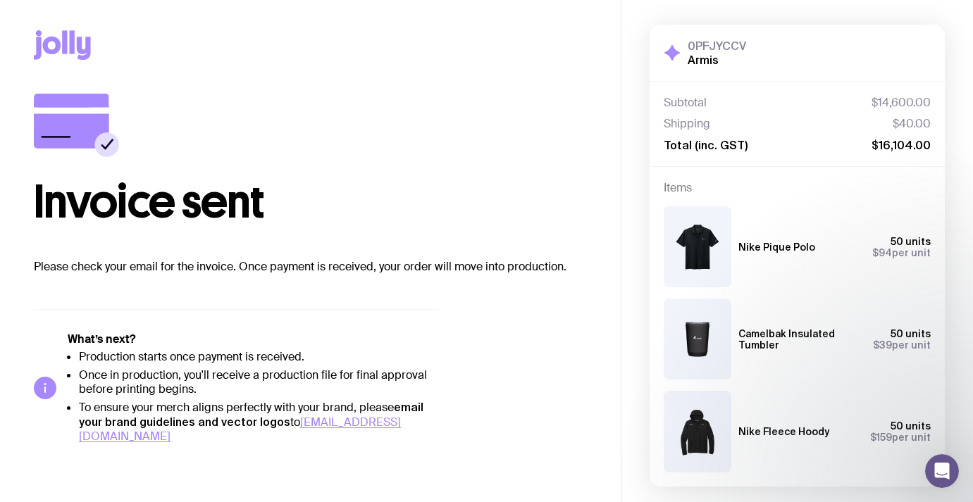
scroll to position [0, 0]
